Goal: Task Accomplishment & Management: Use online tool/utility

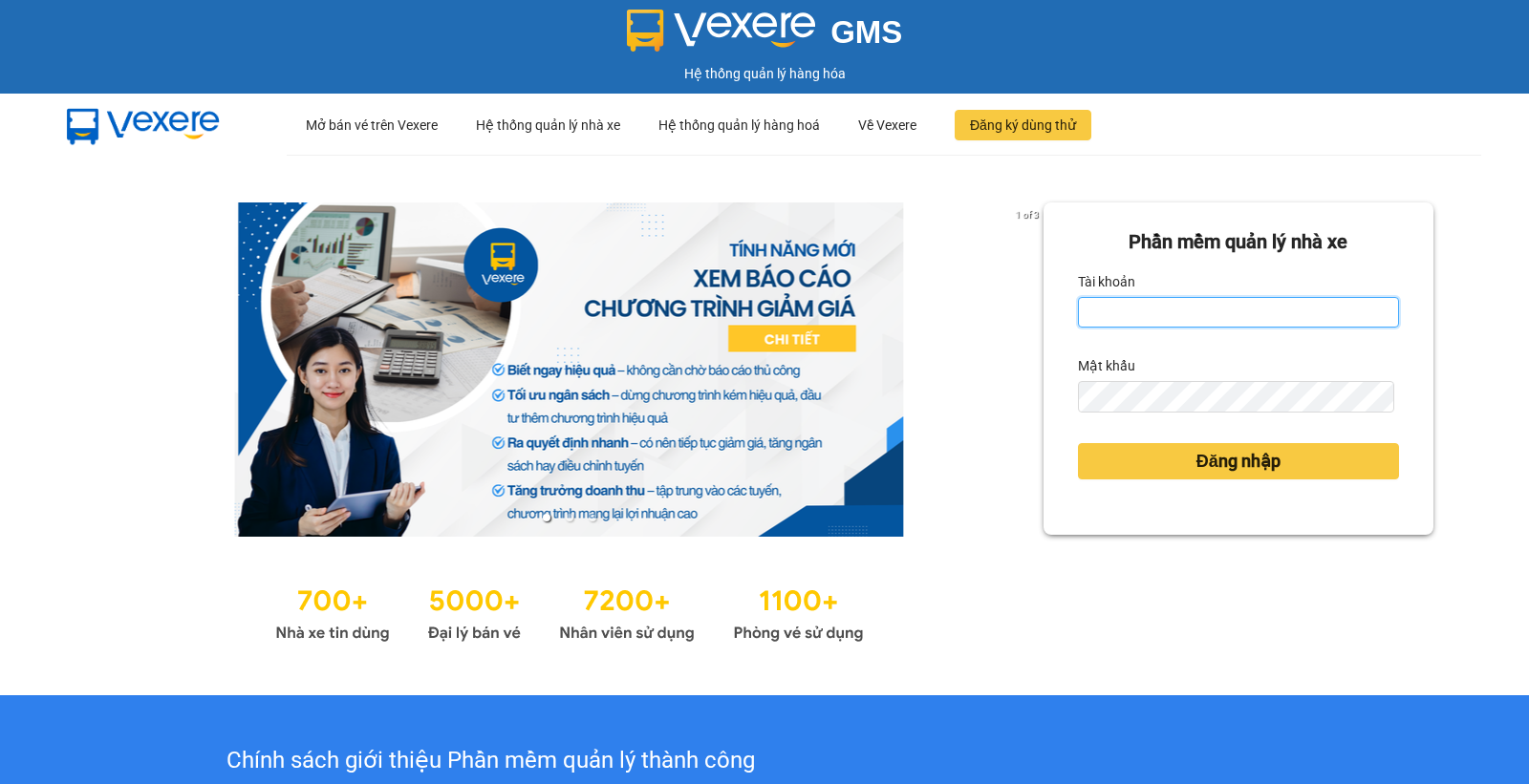
drag, startPoint x: 1129, startPoint y: 307, endPoint x: 1124, endPoint y: 339, distance: 32.4
click at [1129, 307] on input "Tài khoản" at bounding box center [1239, 312] width 321 height 31
type input "ngocanh.apq"
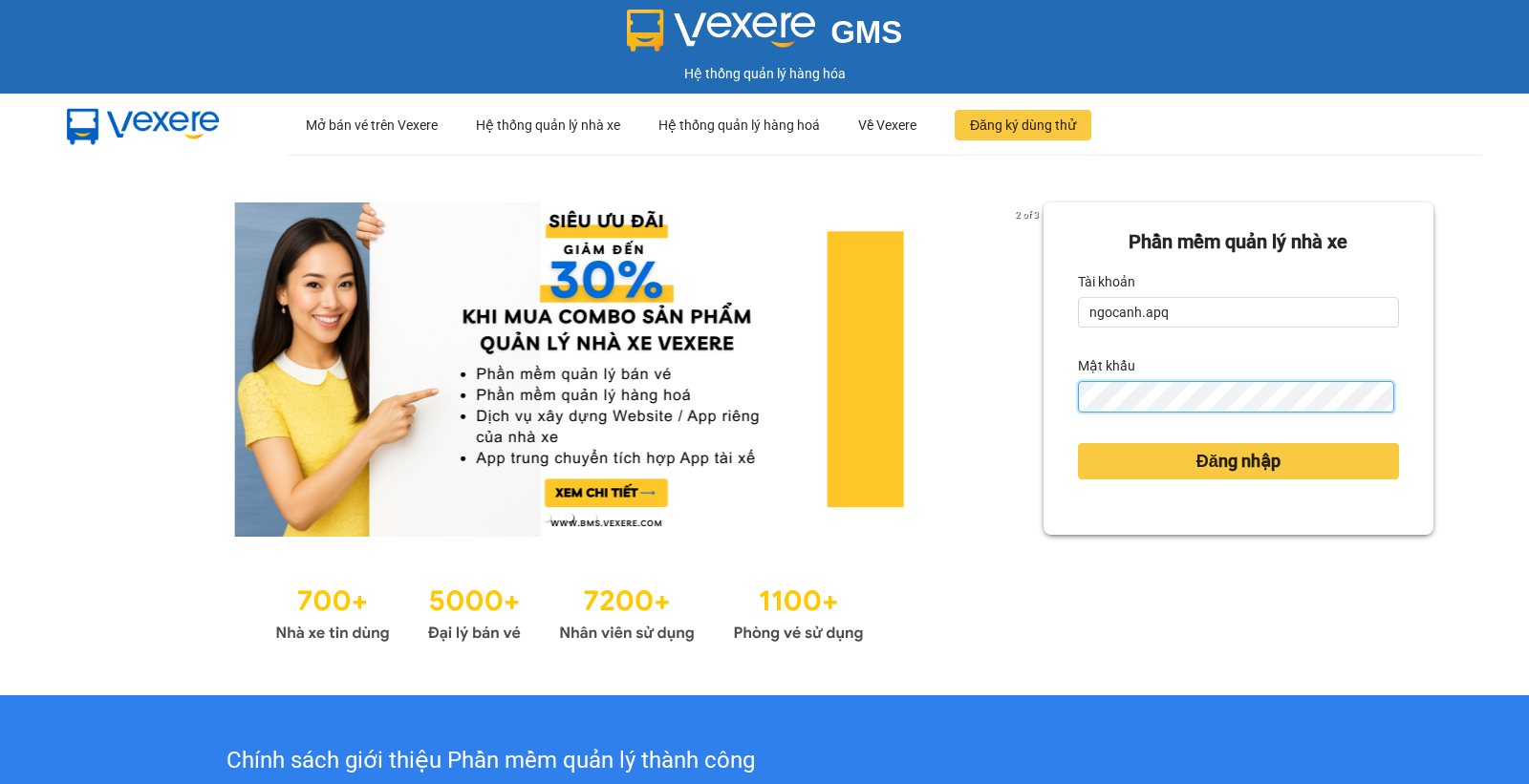
click at [1078, 443] on button "Đăng nhập" at bounding box center [1239, 461] width 321 height 37
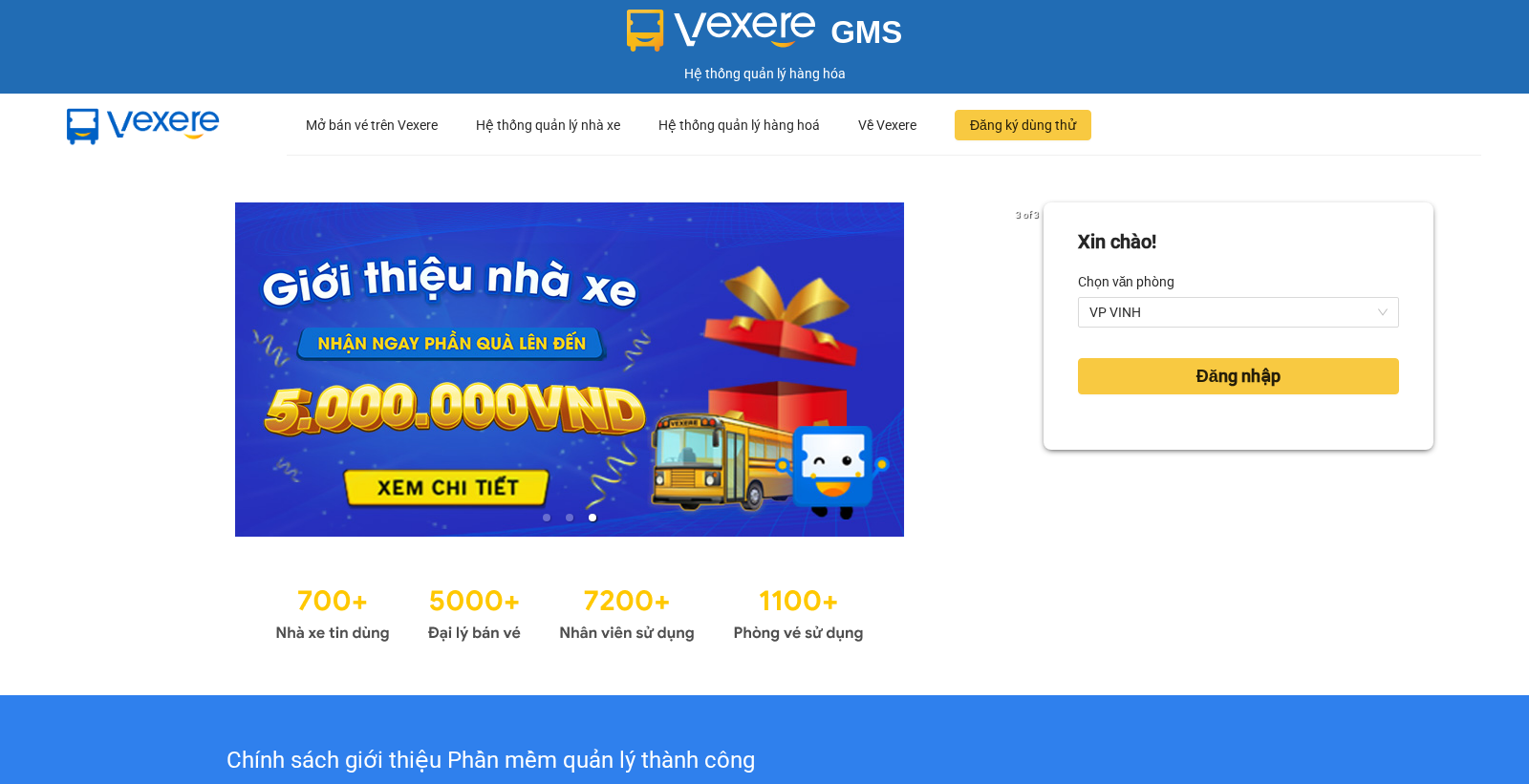
click at [1167, 446] on div "Xin chào! Chọn văn phòng VP VINH Đăng nhập" at bounding box center [1239, 327] width 390 height 248
click at [1171, 371] on button "Đăng nhập" at bounding box center [1239, 377] width 321 height 37
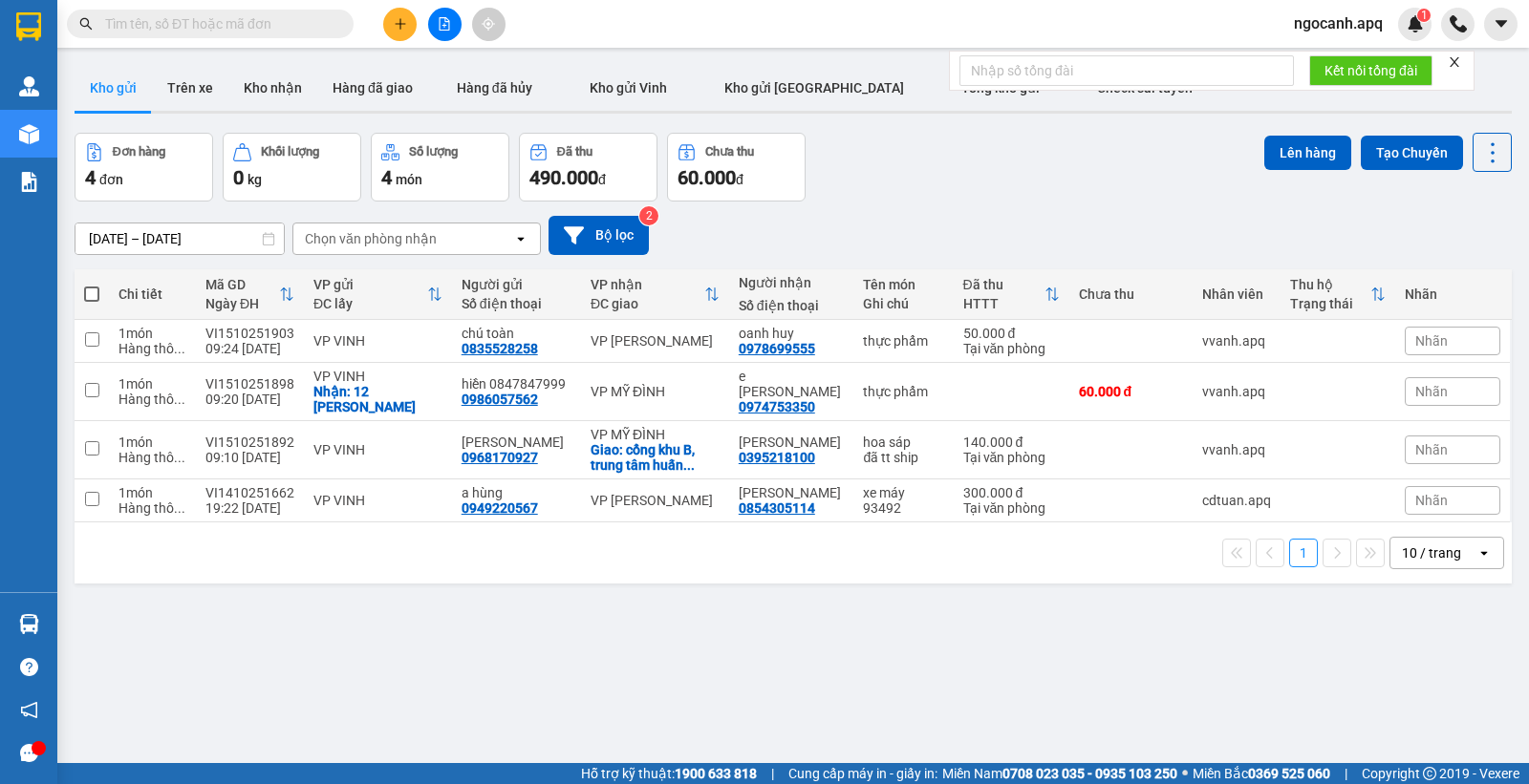
click at [182, 13] on input "text" at bounding box center [217, 24] width 226 height 21
paste input "0907625789"
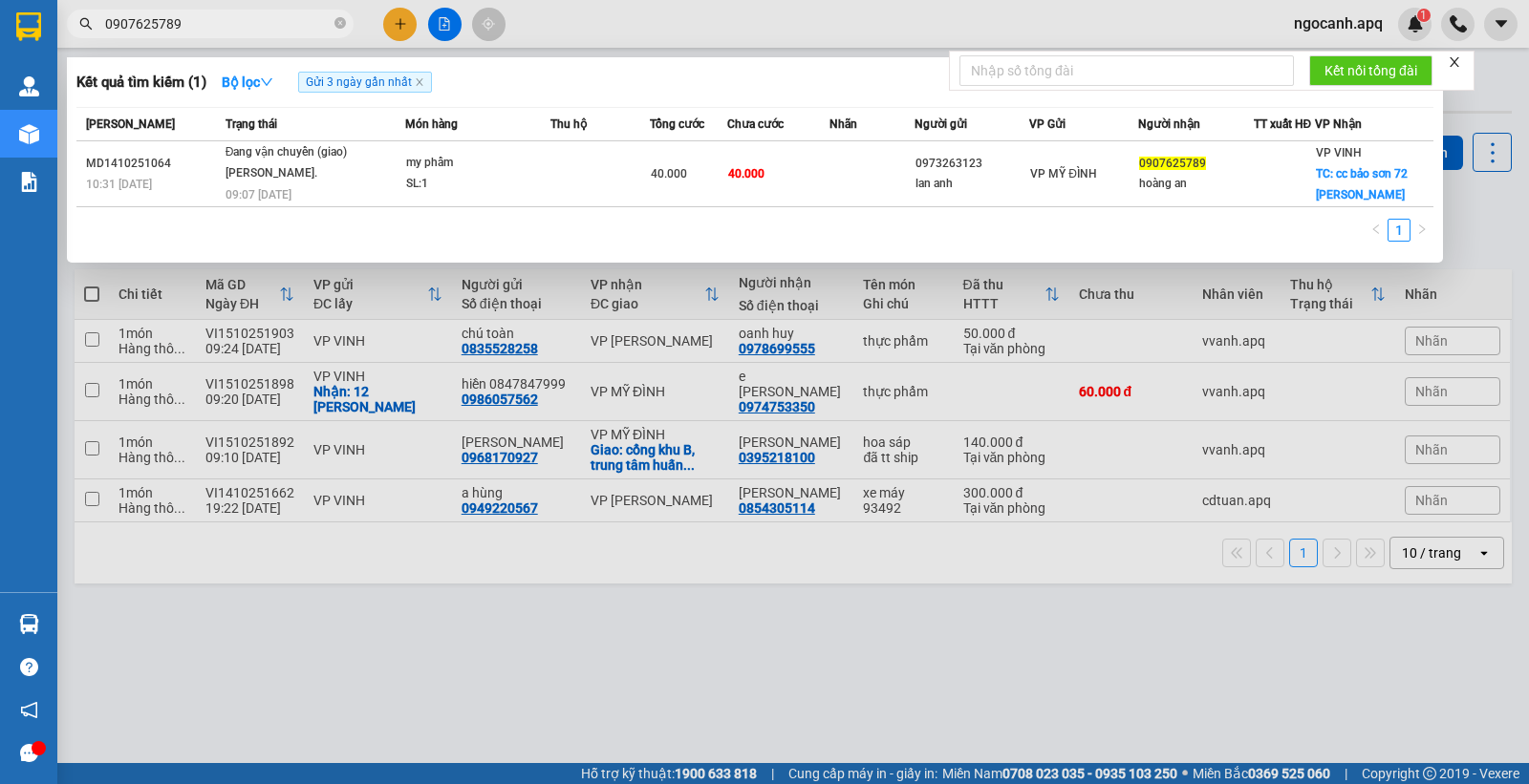
type input "0907625789"
